Goal: Transaction & Acquisition: Purchase product/service

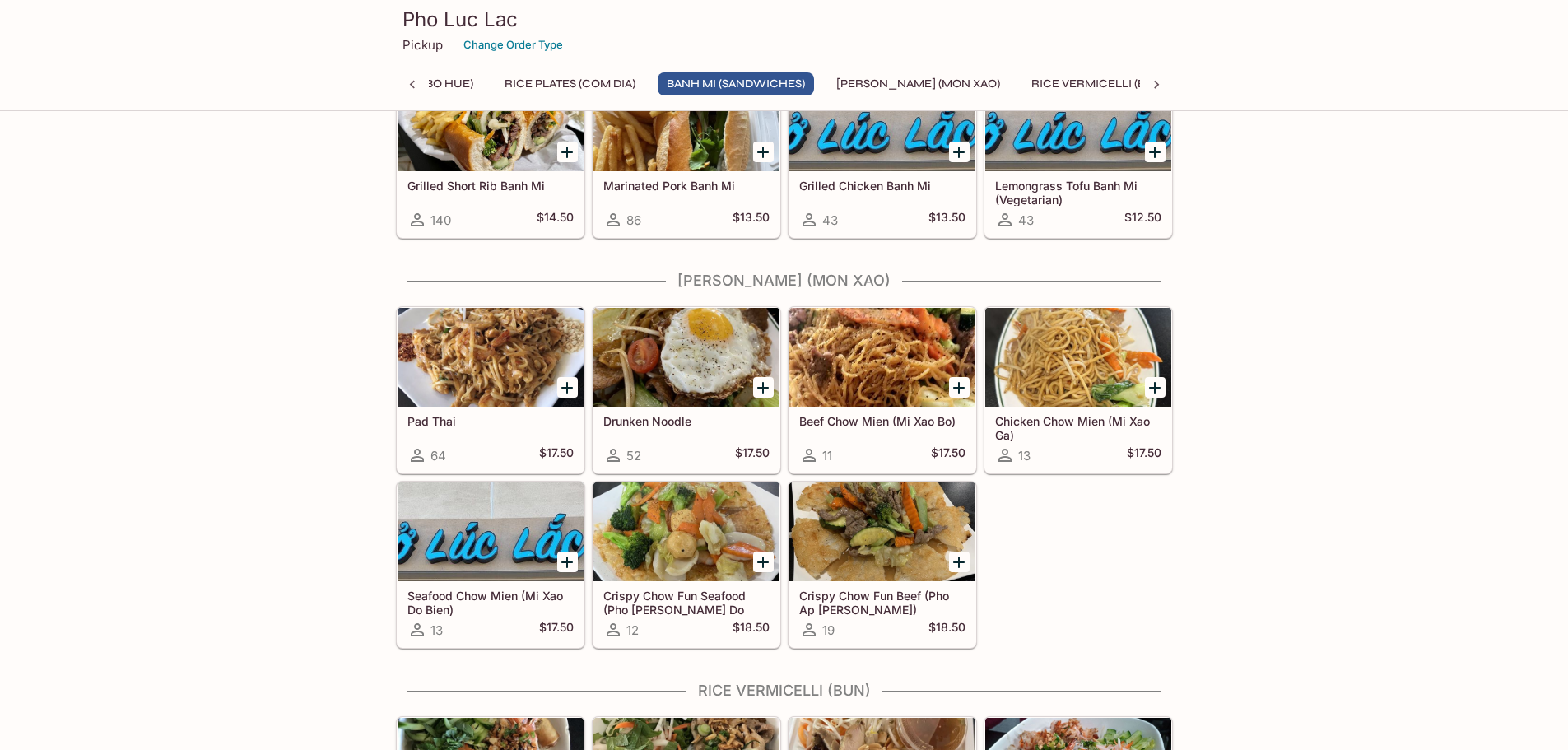
scroll to position [1809, 0]
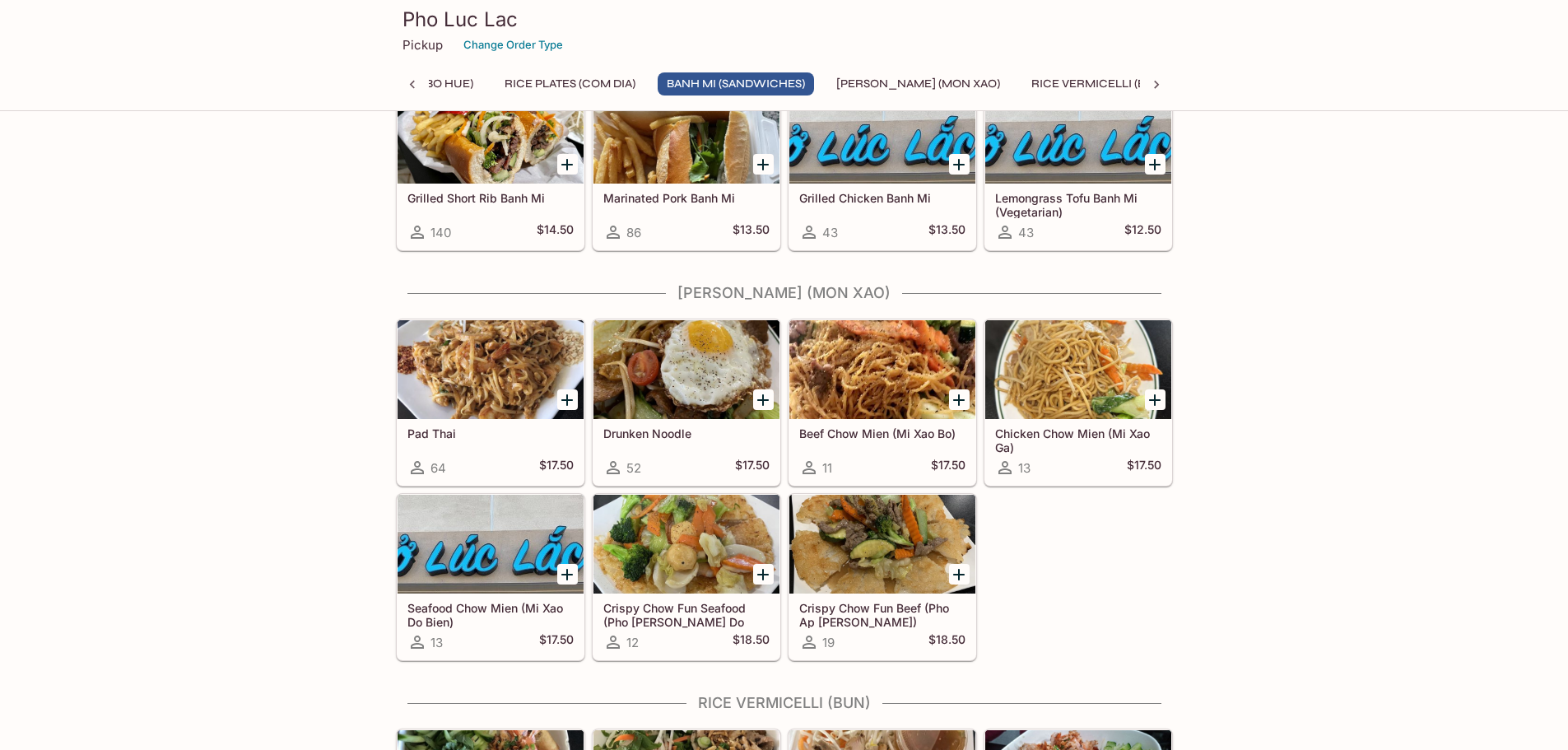
click at [538, 516] on div at bounding box center [490, 544] width 186 height 99
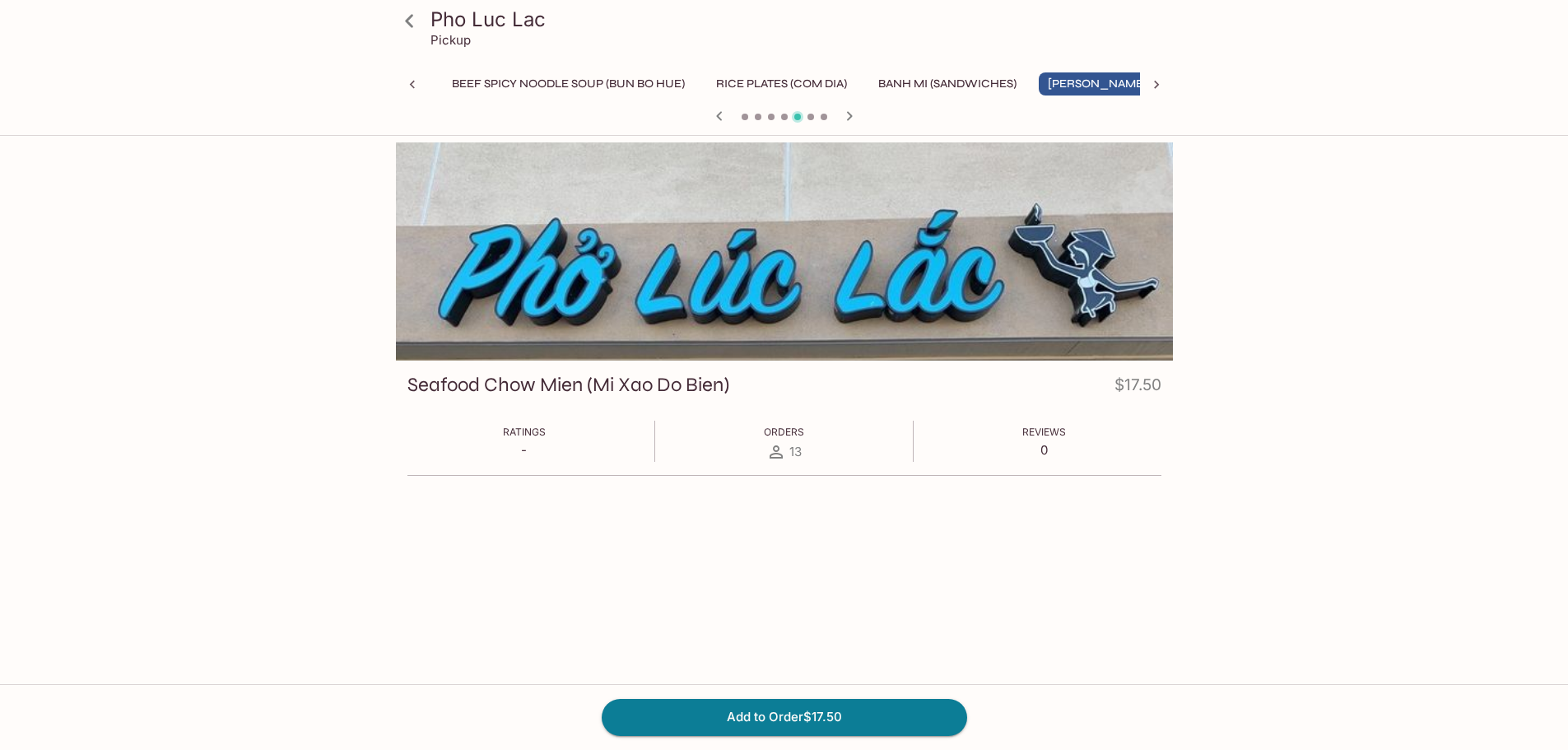
scroll to position [0, 380]
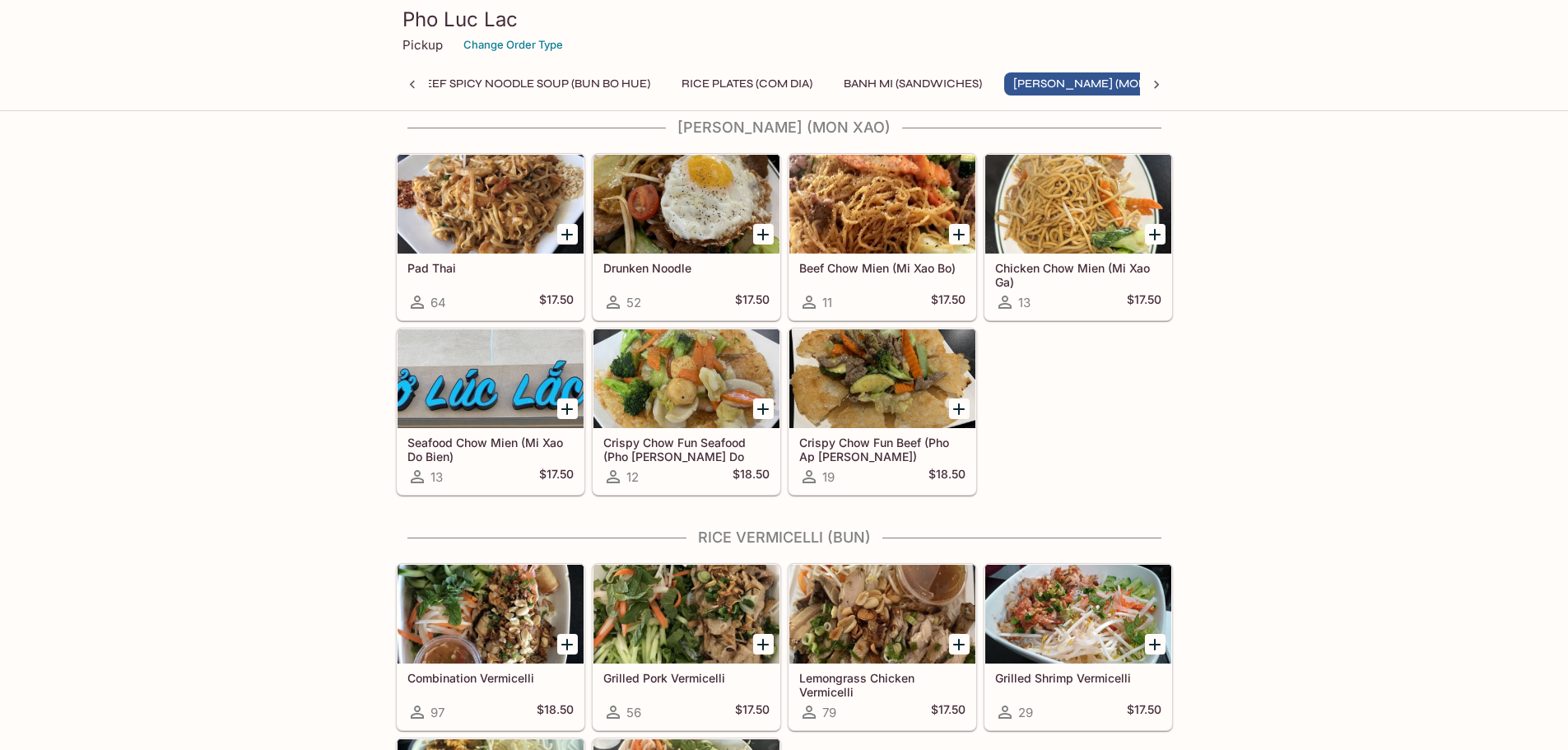
scroll to position [0, 380]
click at [917, 374] on div at bounding box center [882, 379] width 186 height 99
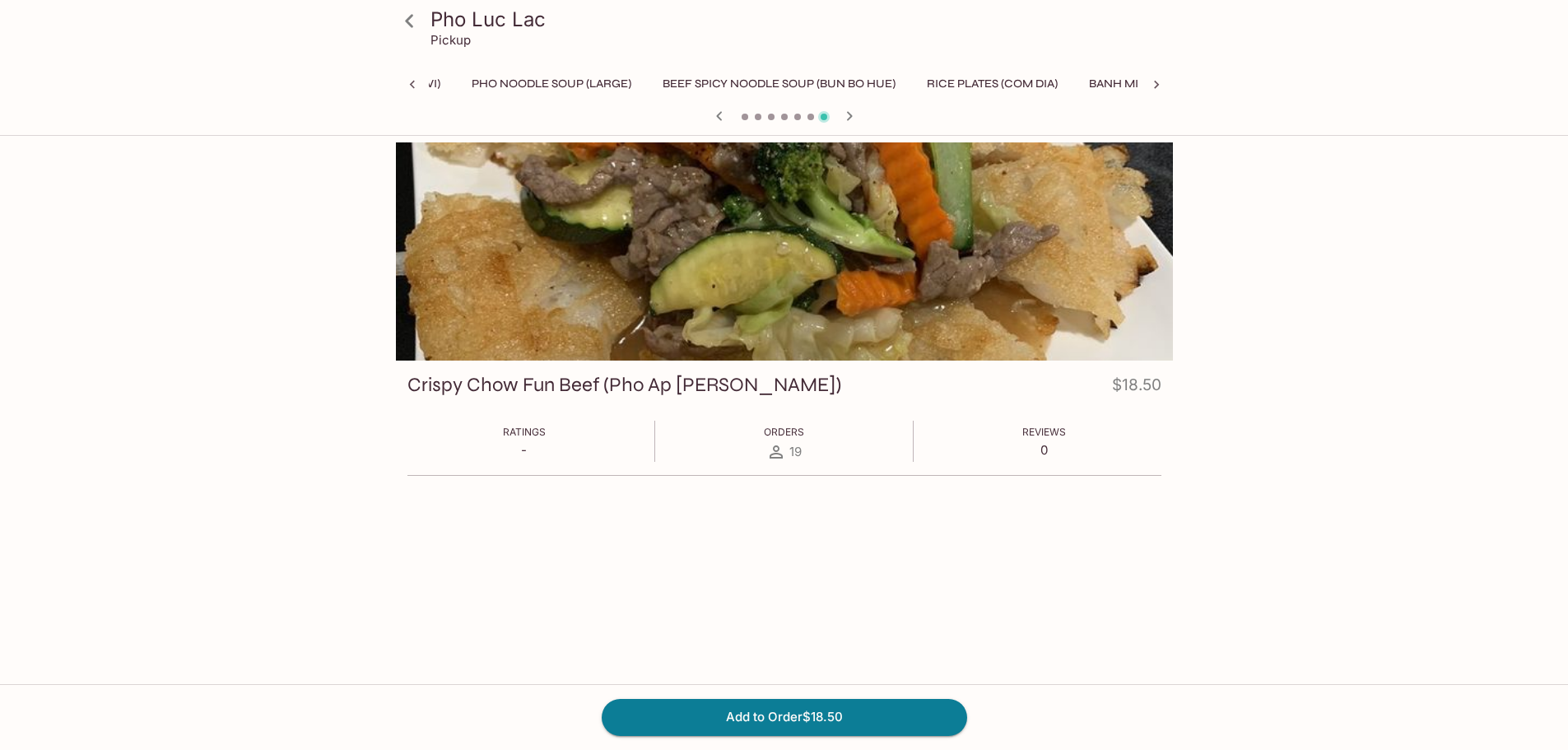
scroll to position [0, 380]
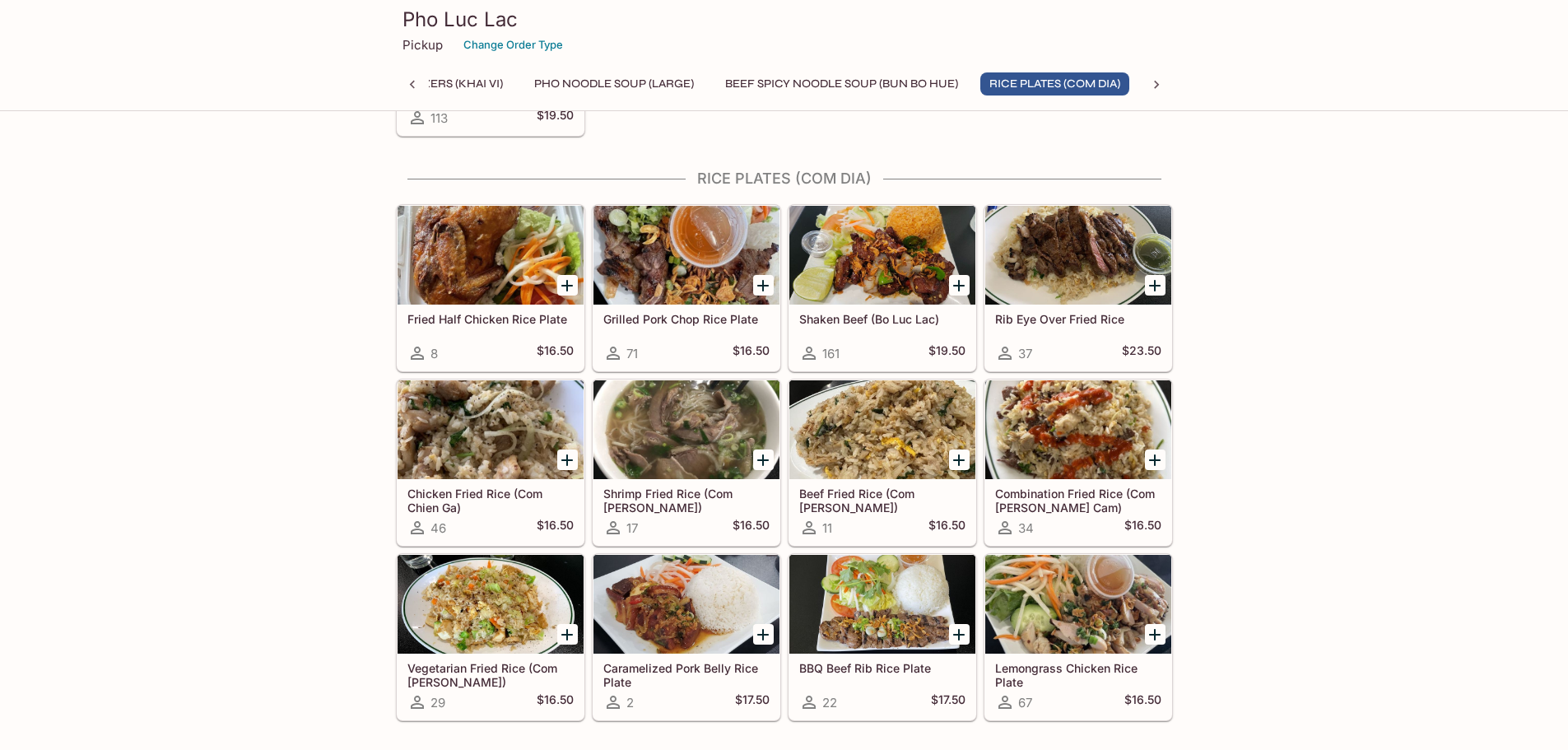
scroll to position [1095, 0]
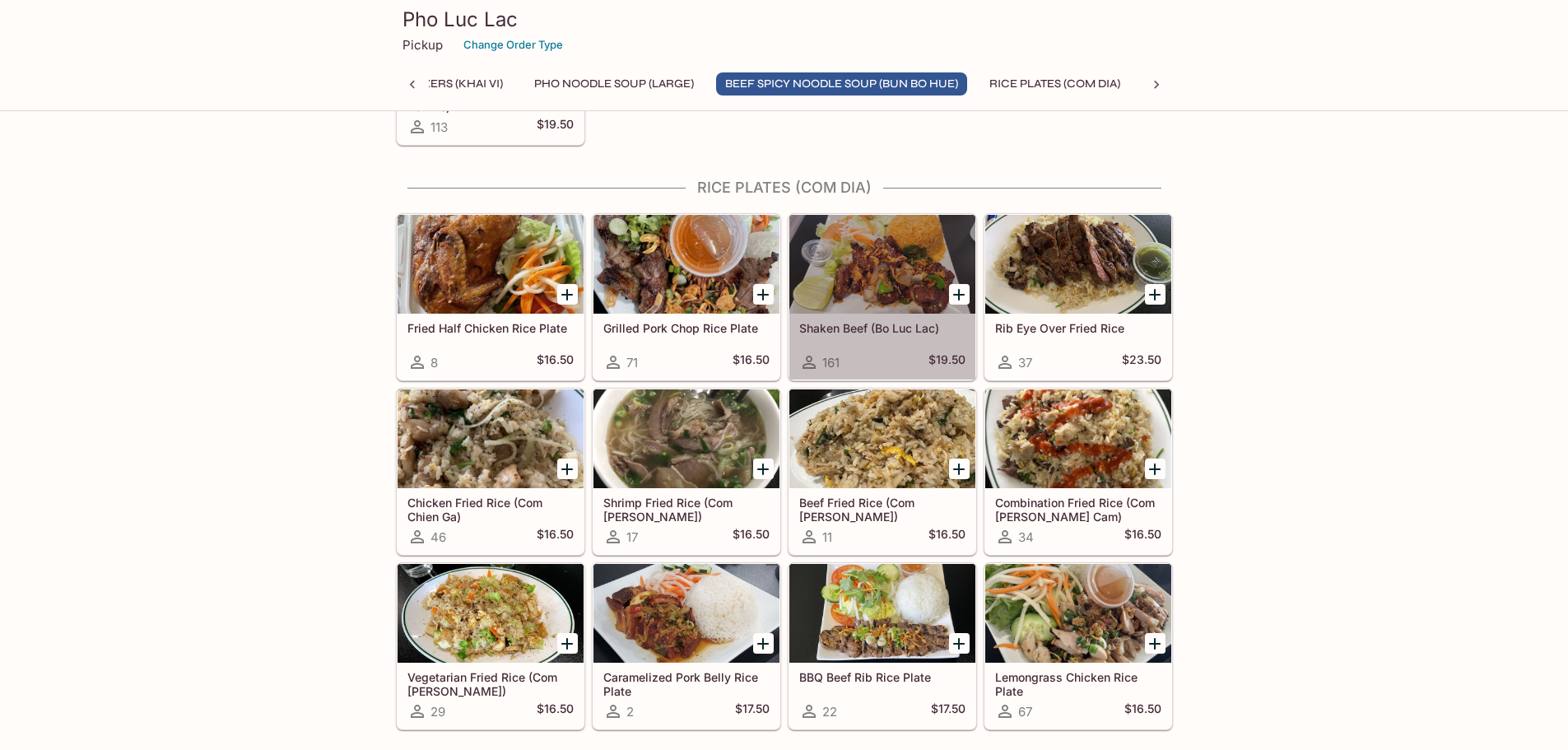
click at [843, 290] on div at bounding box center [882, 265] width 186 height 99
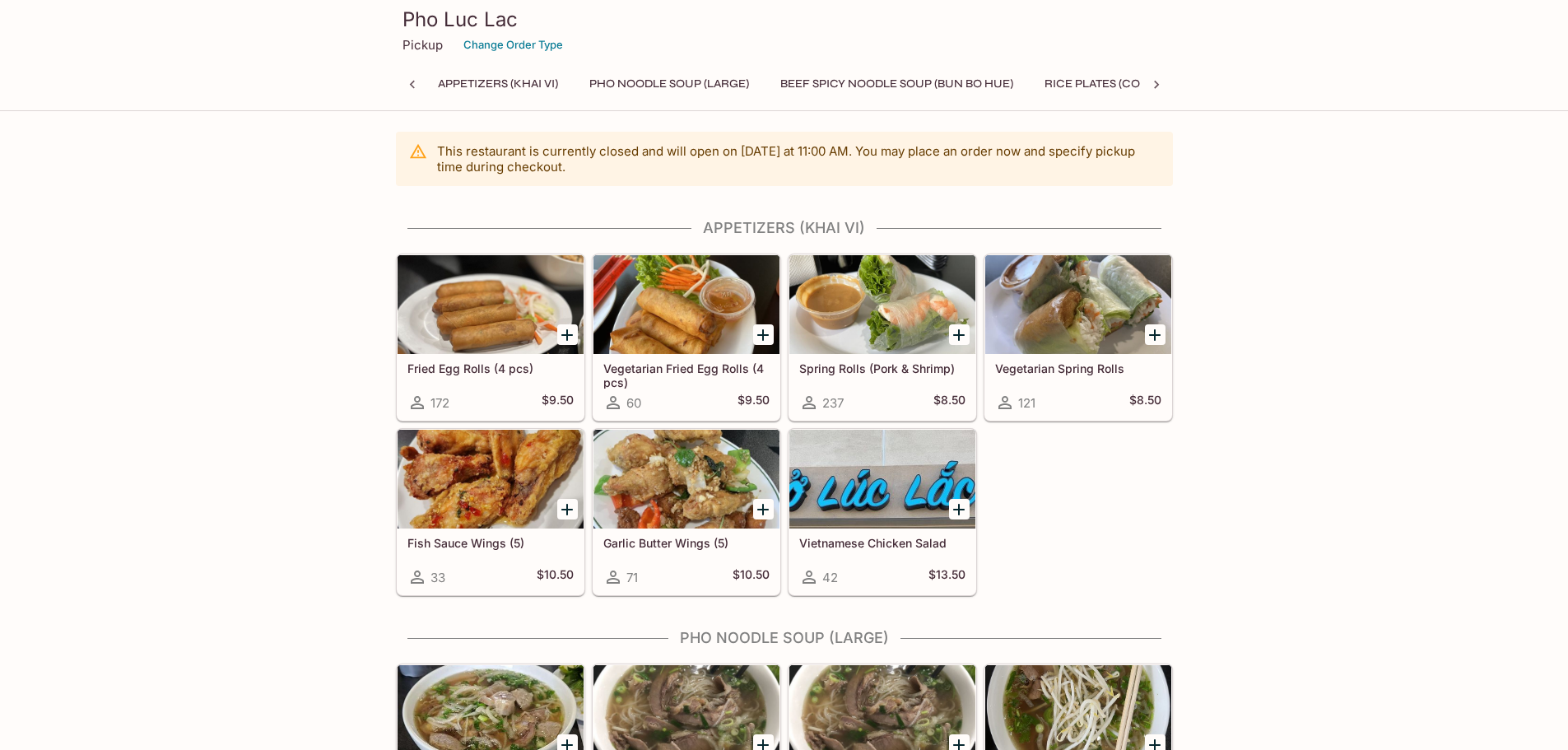
click at [899, 525] on div at bounding box center [882, 479] width 186 height 99
click at [1161, 81] on icon at bounding box center [1157, 85] width 17 height 17
click at [1159, 85] on icon at bounding box center [1157, 85] width 17 height 17
click at [407, 89] on icon at bounding box center [413, 85] width 17 height 17
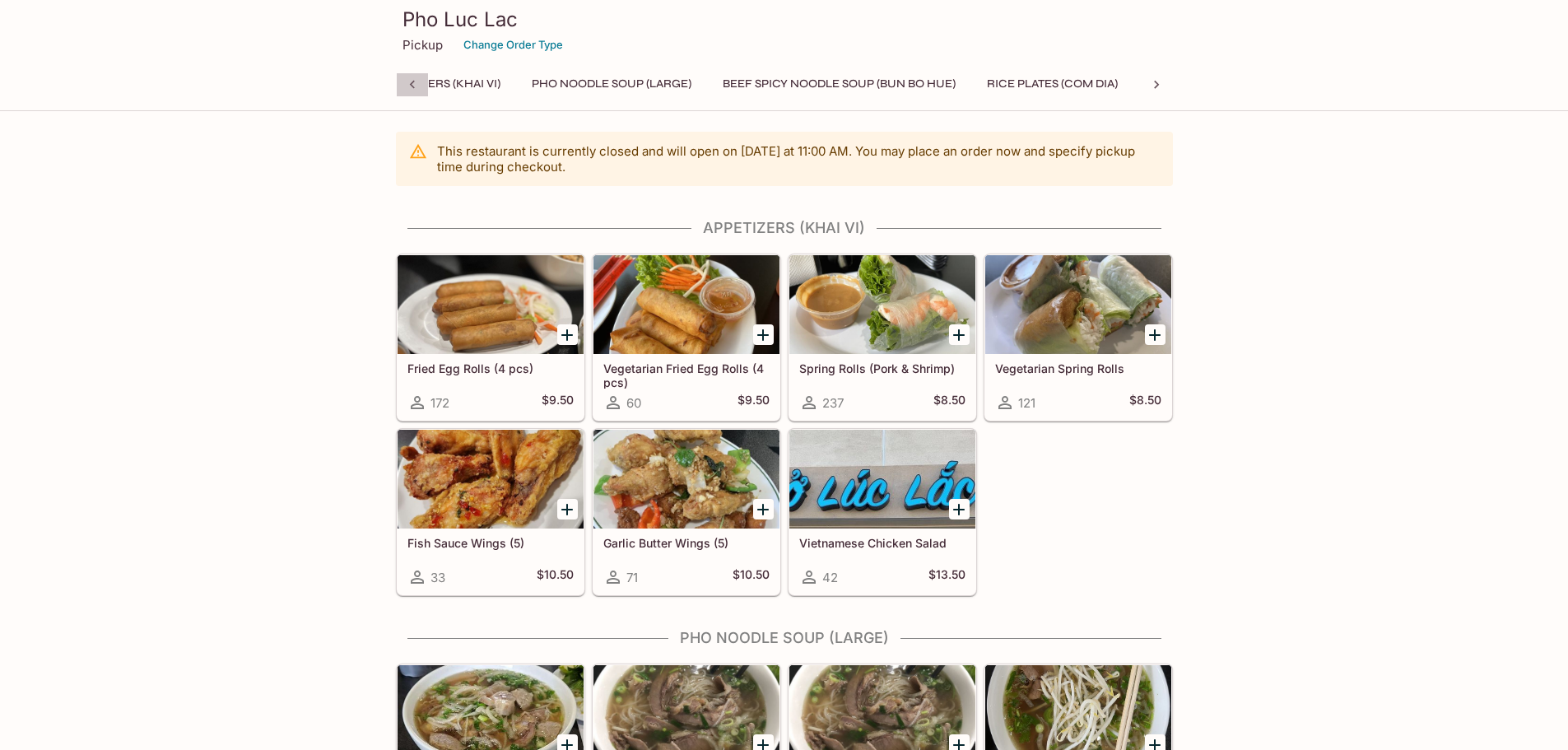
click at [407, 89] on icon at bounding box center [413, 85] width 17 height 17
click at [1085, 80] on button "Rice Plates (Com Dia)" at bounding box center [1116, 83] width 149 height 23
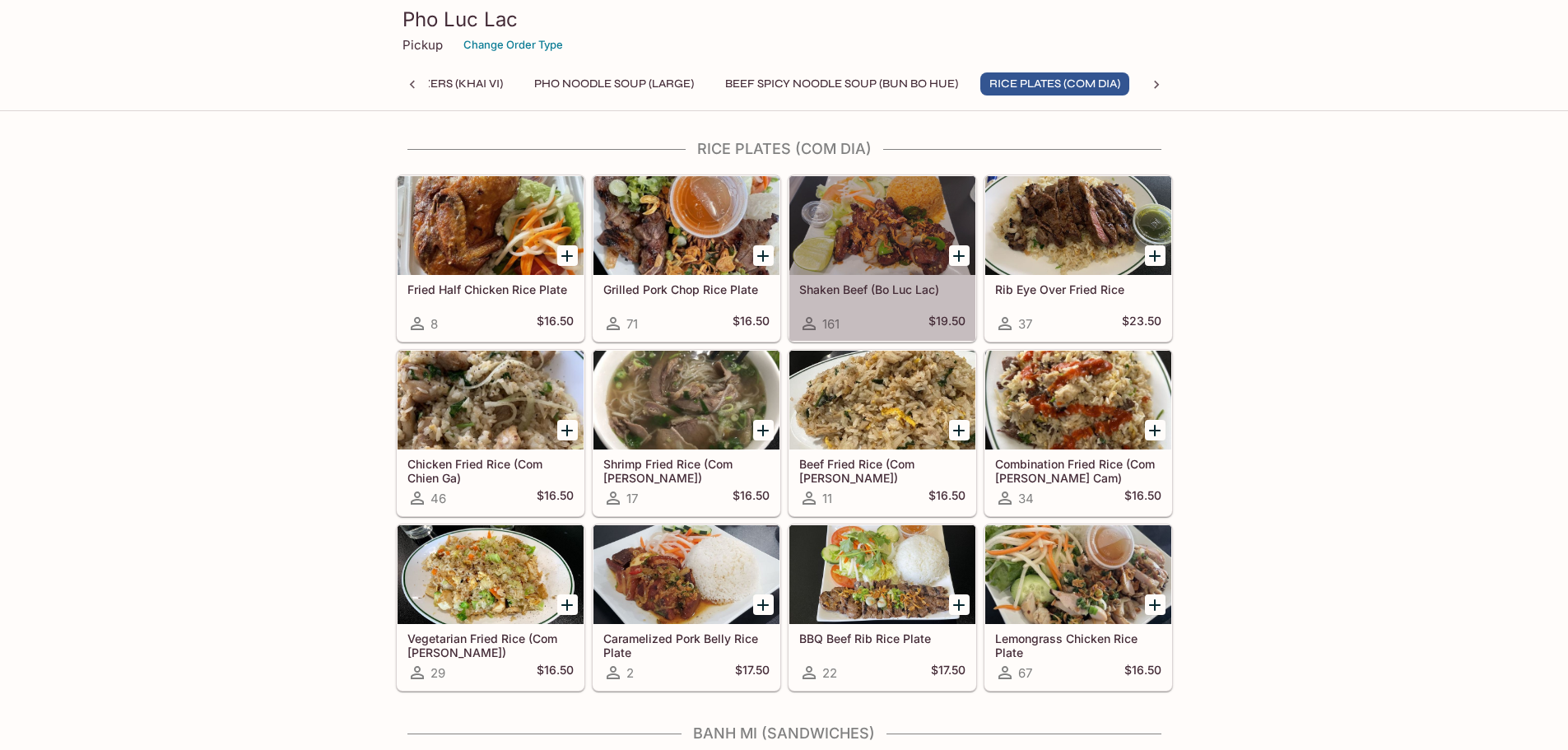
click at [890, 233] on div at bounding box center [882, 226] width 186 height 99
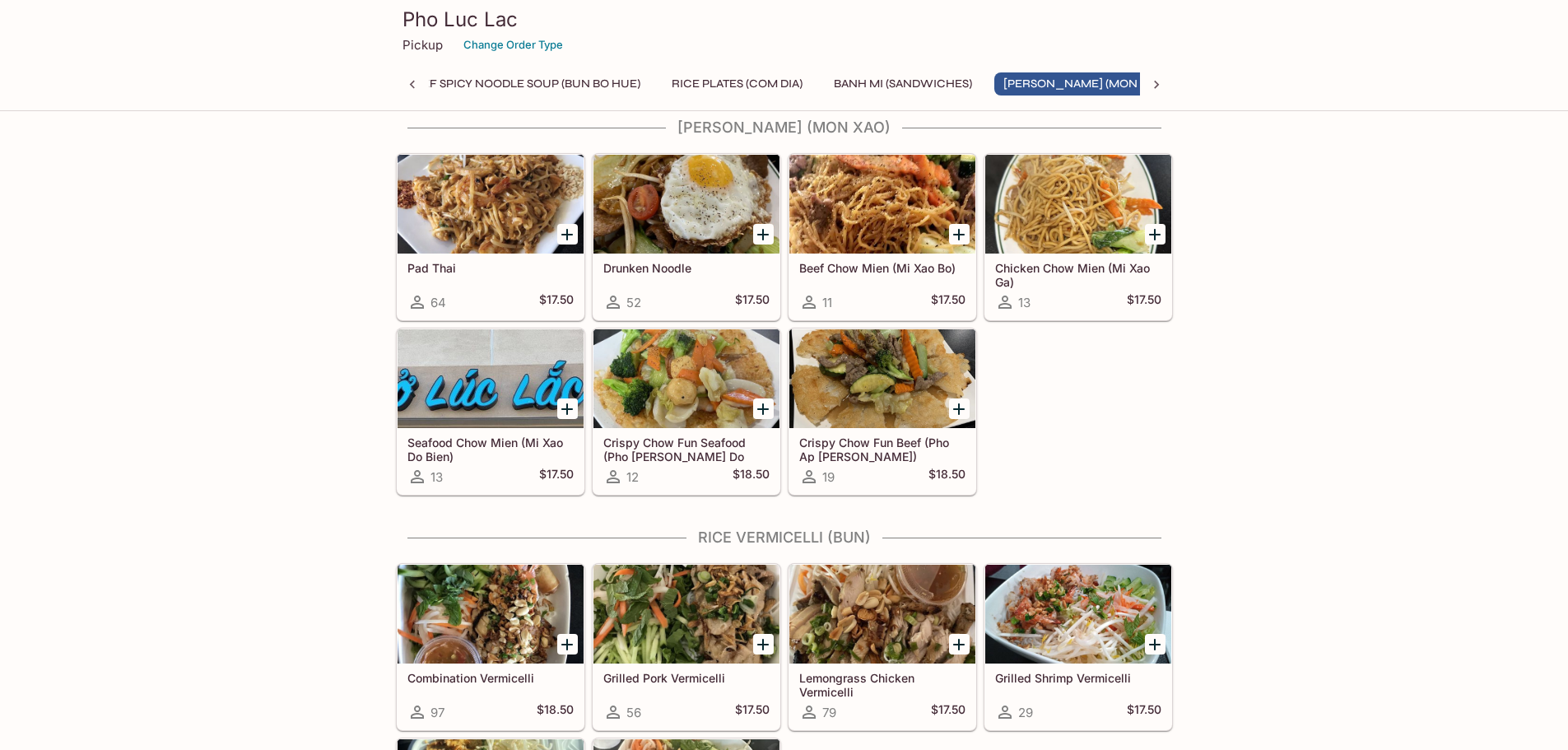
scroll to position [2139, 0]
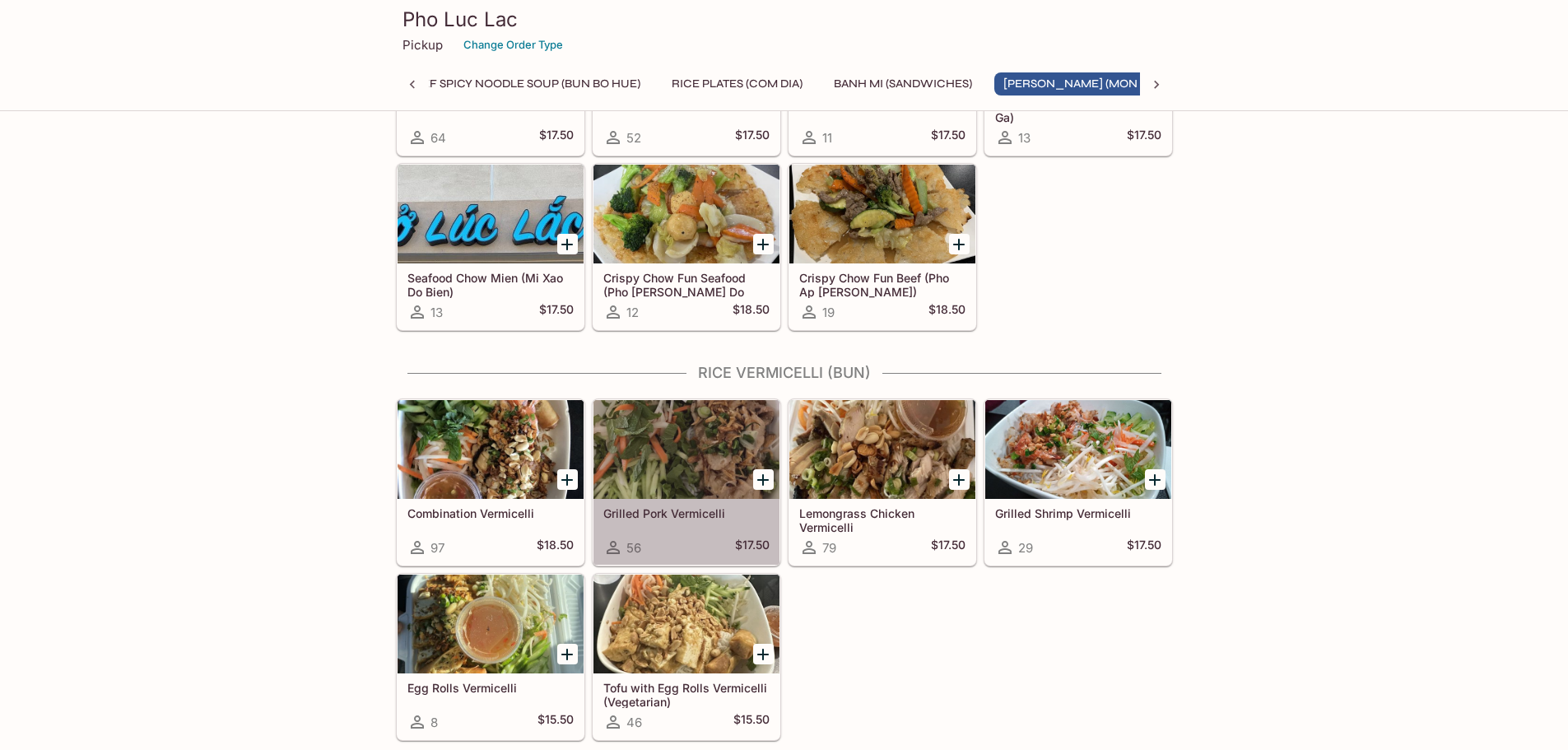
click at [648, 464] on div at bounding box center [686, 449] width 186 height 99
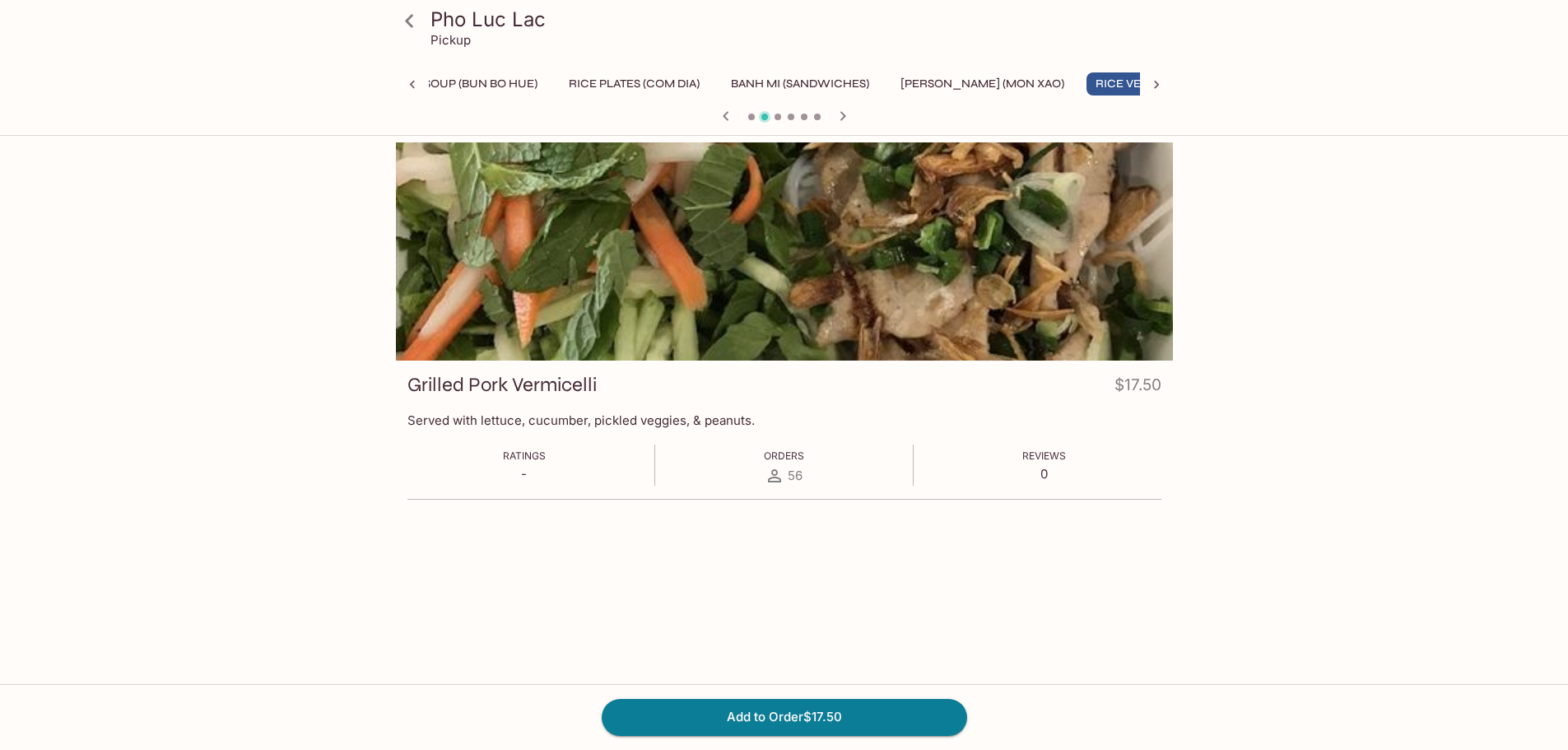
scroll to position [0, 547]
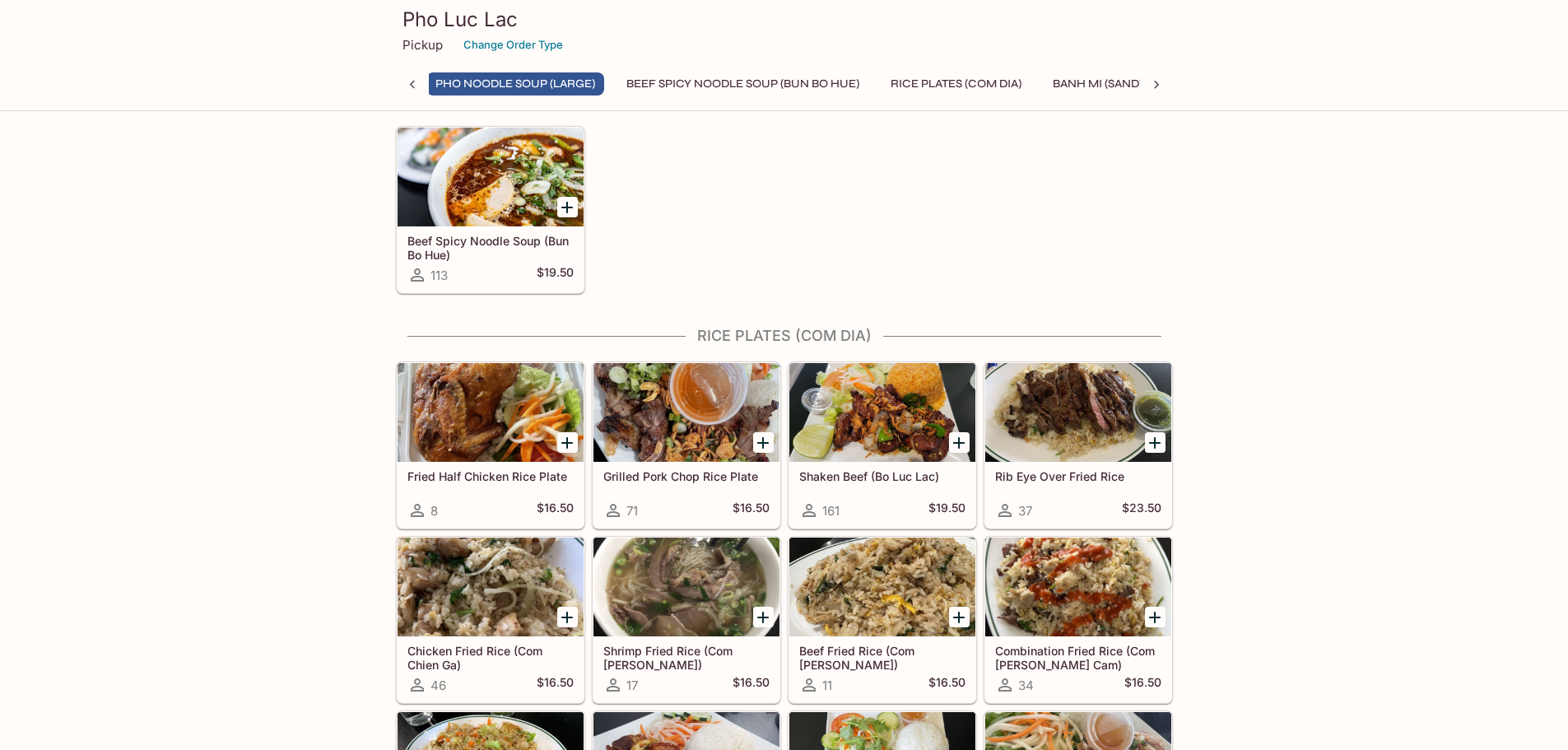
scroll to position [1013, 0]
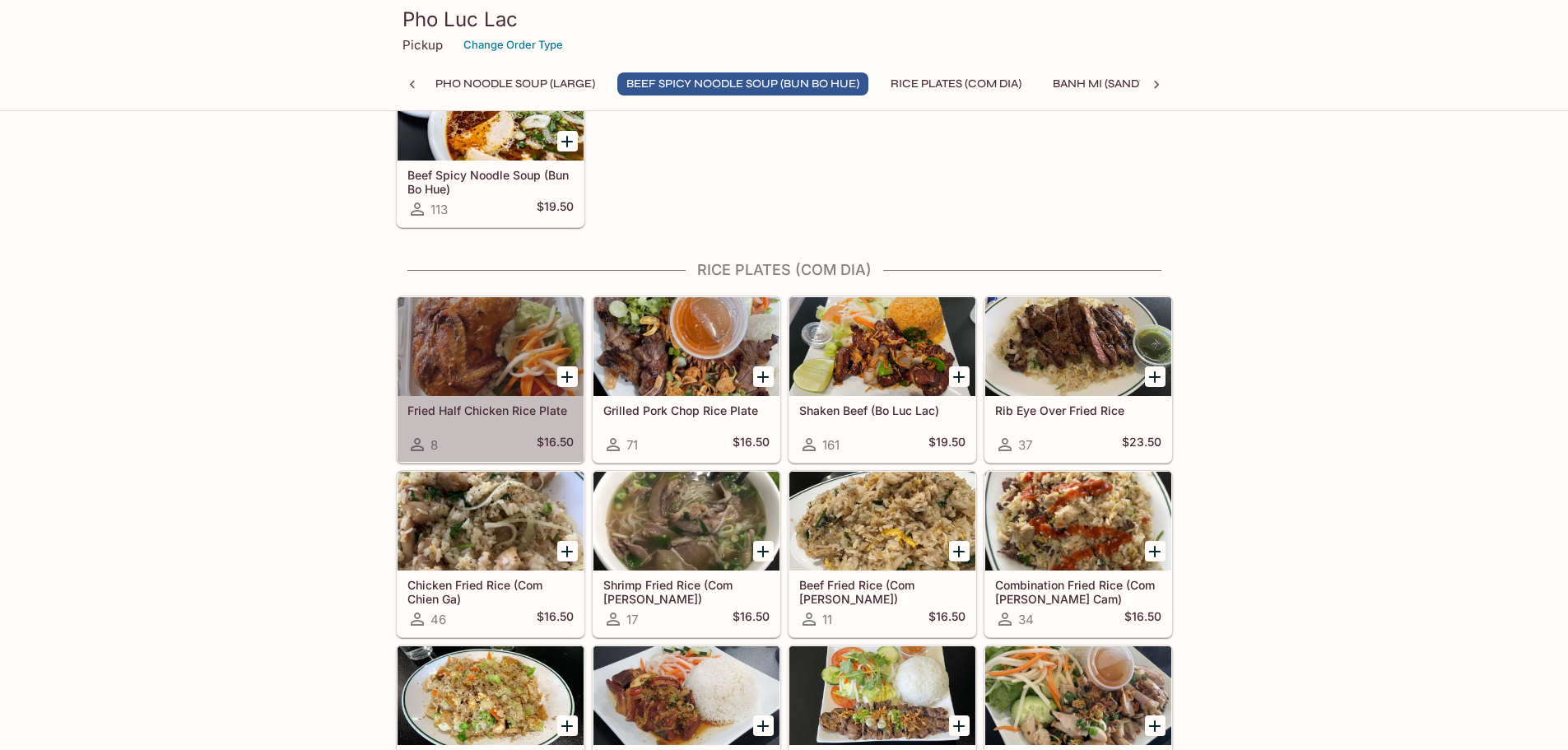
click at [484, 358] on div at bounding box center [490, 347] width 186 height 99
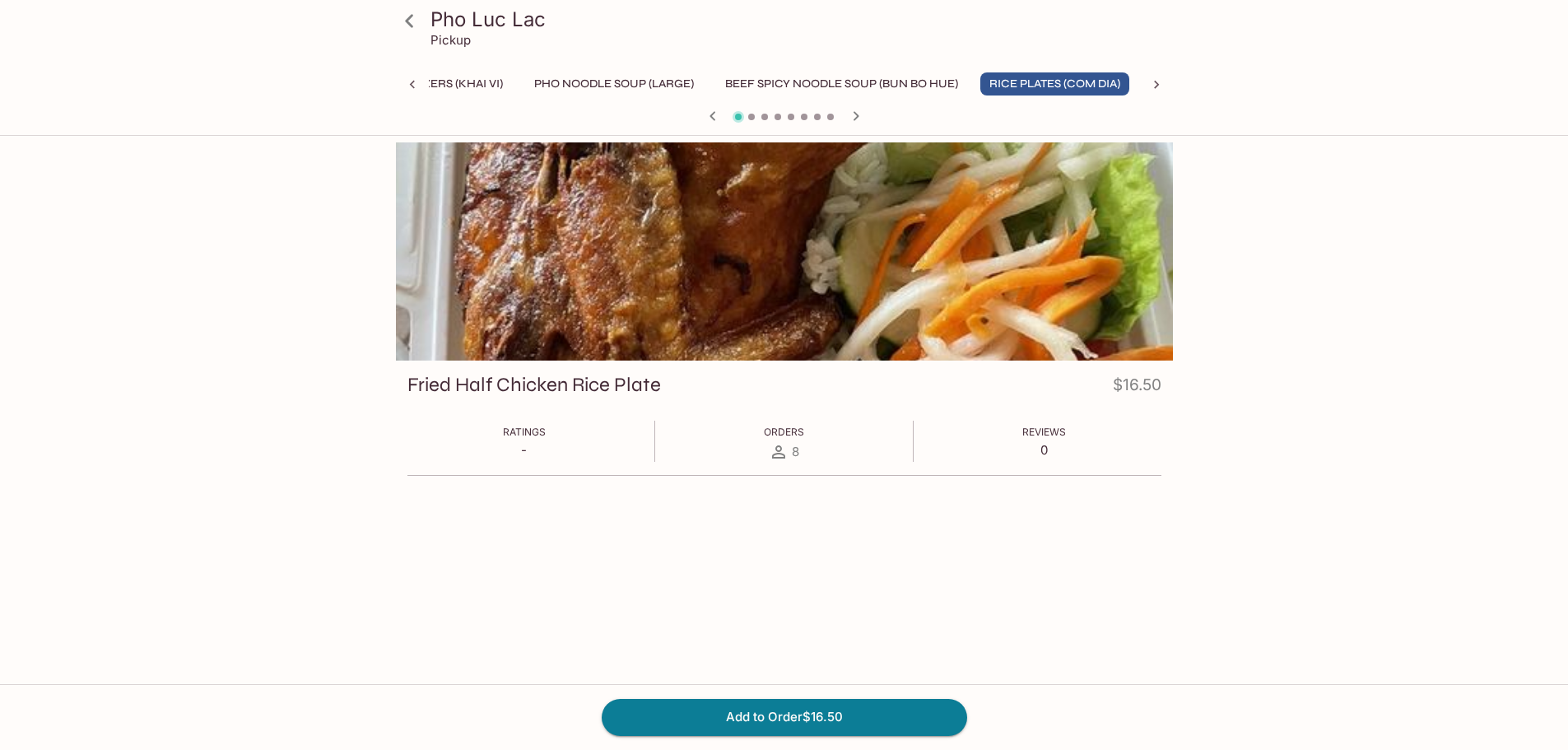
scroll to position [0, 61]
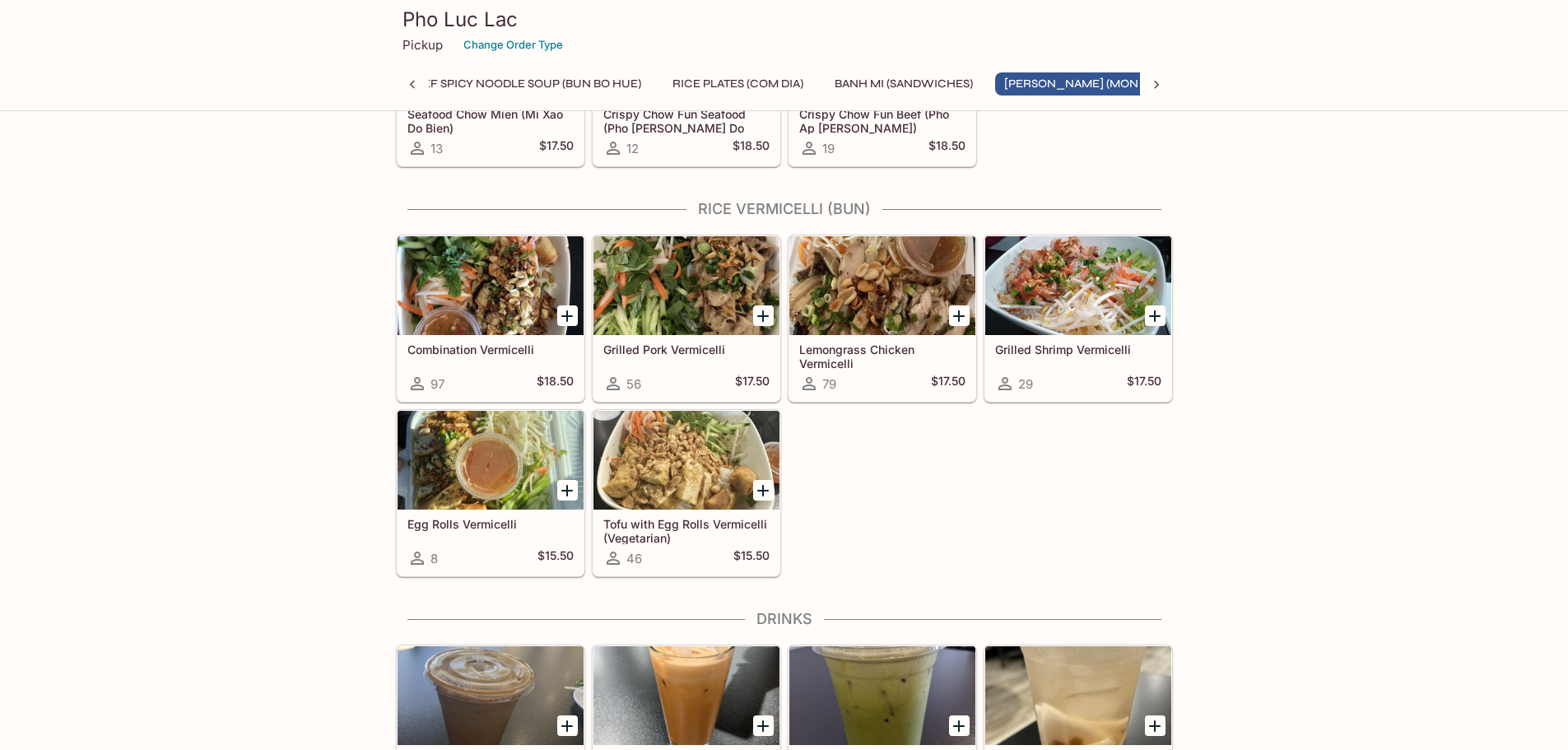
scroll to position [0, 380]
